Goal: Information Seeking & Learning: Learn about a topic

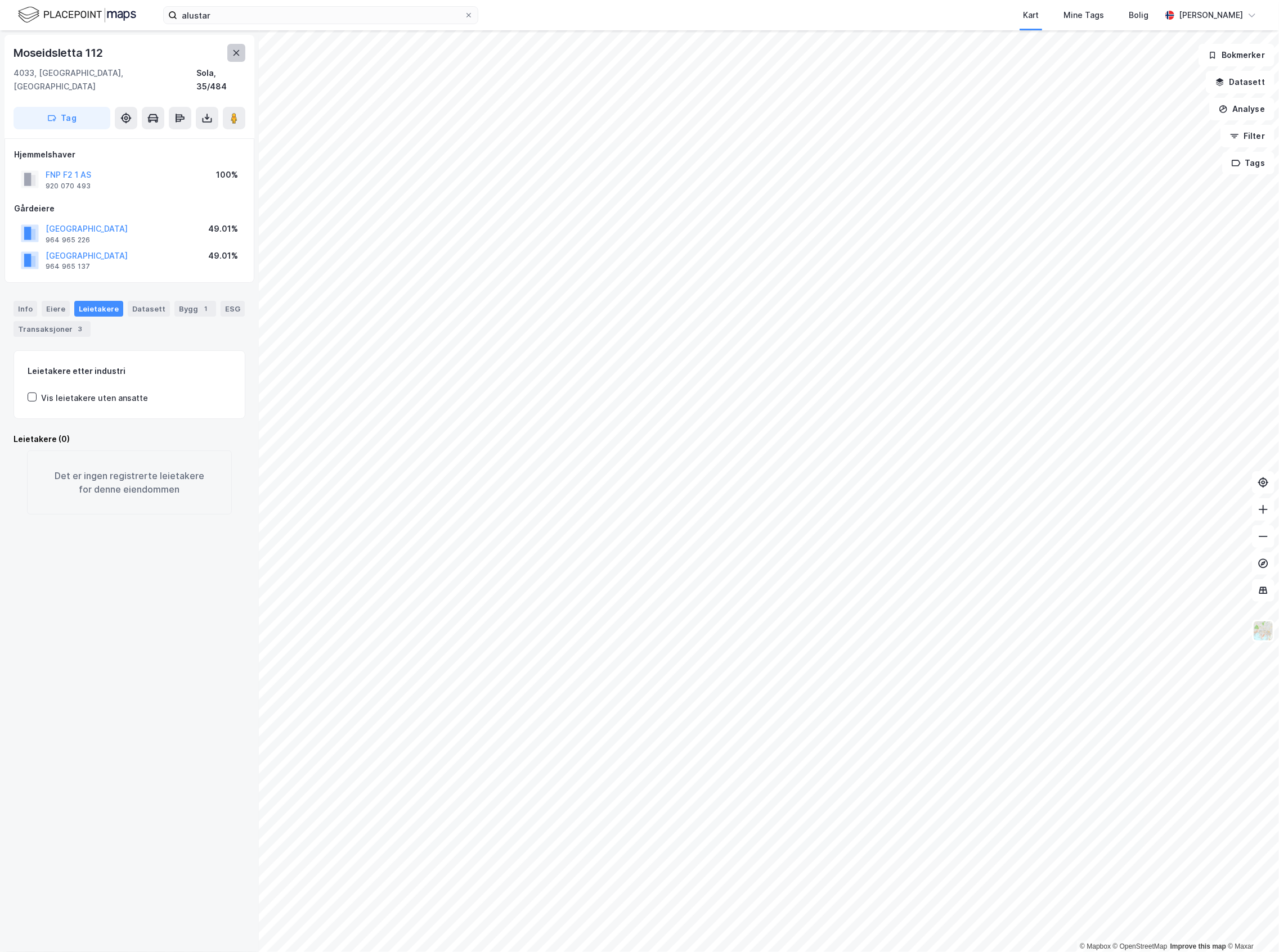
click at [241, 55] on button at bounding box center [236, 52] width 18 height 18
